Goal: Find specific page/section: Find specific page/section

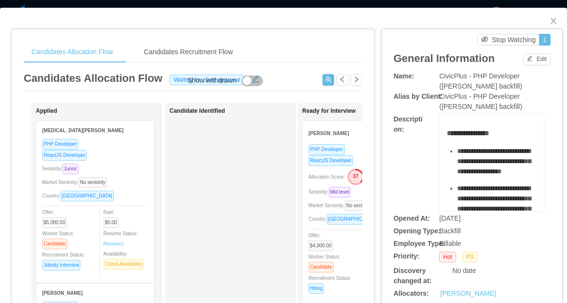
scroll to position [268, 0]
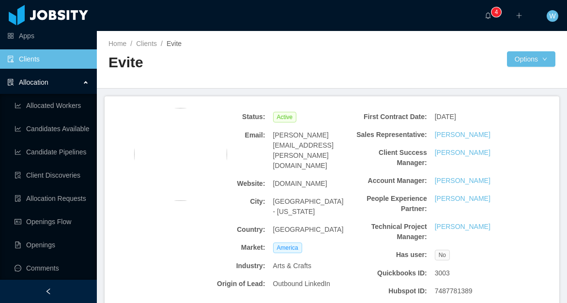
click at [63, 81] on div "Allocation" at bounding box center [48, 82] width 97 height 19
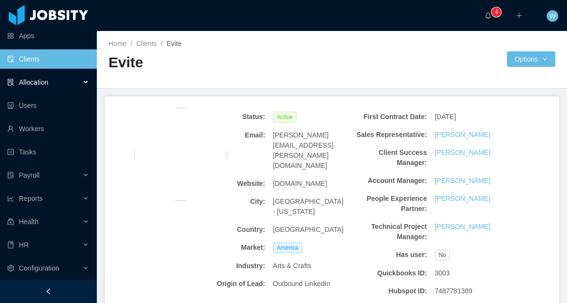
scroll to position [28, 0]
click at [56, 133] on link "Workers" at bounding box center [48, 128] width 82 height 19
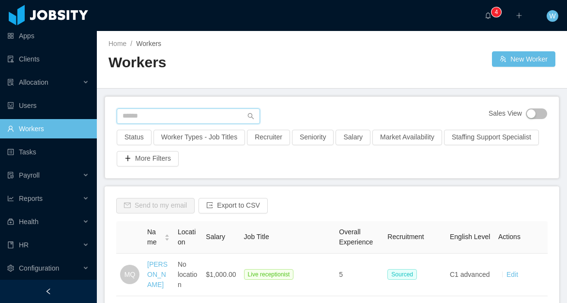
click at [221, 119] on input "text" at bounding box center [188, 117] width 143 height 16
click at [34, 63] on link "Clients" at bounding box center [48, 58] width 82 height 19
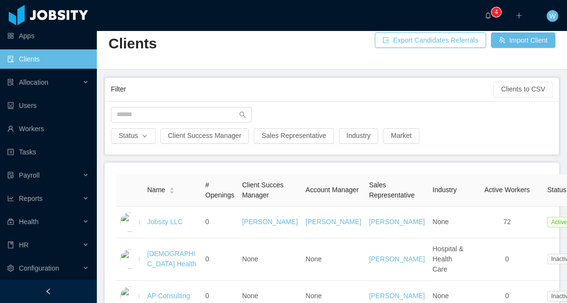
scroll to position [23, 0]
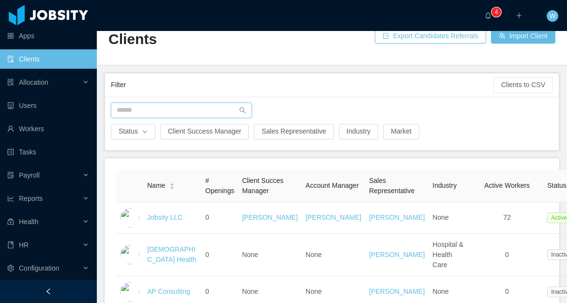
click at [170, 111] on input "text" at bounding box center [181, 111] width 141 height 16
click at [221, 114] on input "text" at bounding box center [181, 111] width 141 height 16
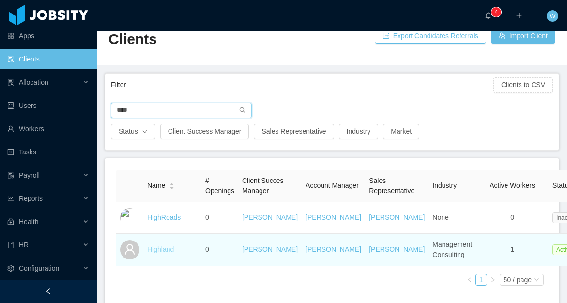
type input "****"
click at [160, 253] on link "Highland" at bounding box center [160, 250] width 27 height 8
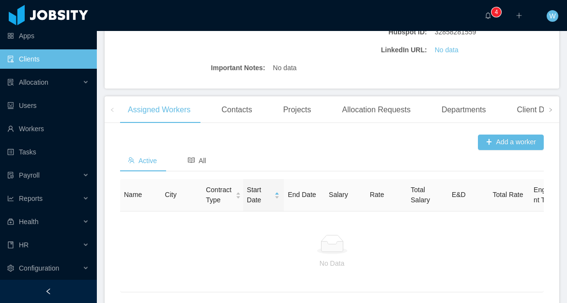
scroll to position [278, 0]
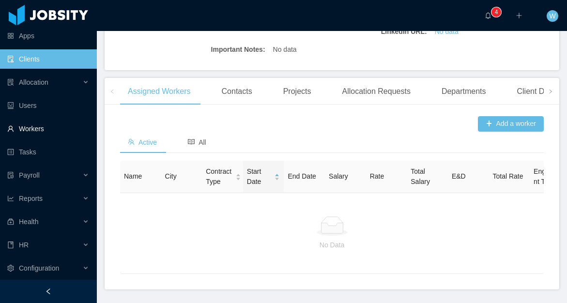
click at [47, 127] on link "Workers" at bounding box center [48, 128] width 82 height 19
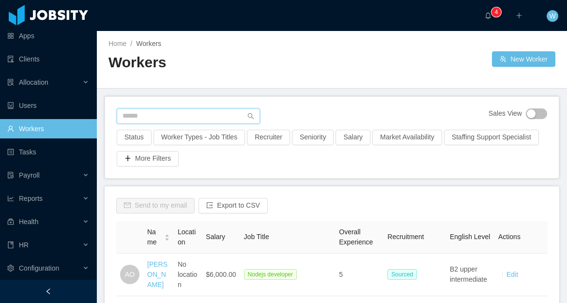
click at [171, 115] on input "text" at bounding box center [188, 117] width 143 height 16
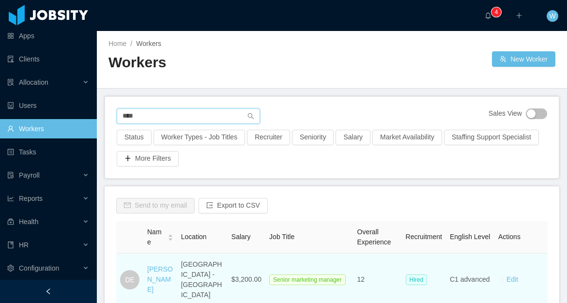
type input "****"
click at [153, 269] on div "[PERSON_NAME]" at bounding box center [160, 280] width 26 height 31
click at [153, 268] on div "[PERSON_NAME]" at bounding box center [160, 280] width 26 height 31
click at [155, 265] on link "[PERSON_NAME]" at bounding box center [160, 279] width 26 height 28
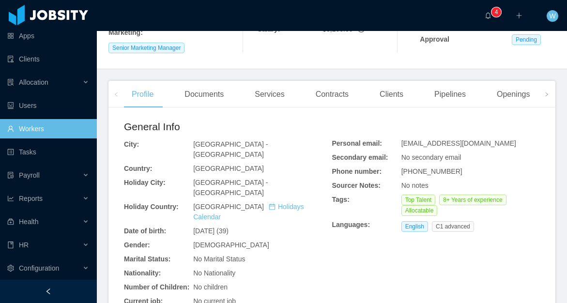
scroll to position [211, 0]
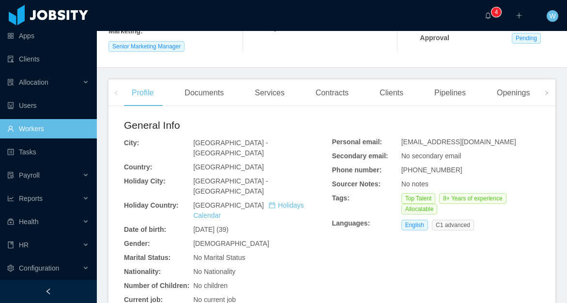
click at [341, 87] on div "Contracts" at bounding box center [332, 92] width 48 height 27
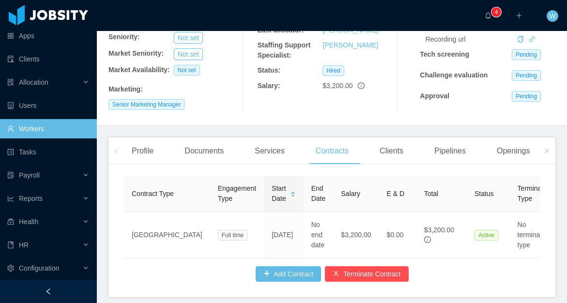
scroll to position [187, 0]
